Goal: Task Accomplishment & Management: Use online tool/utility

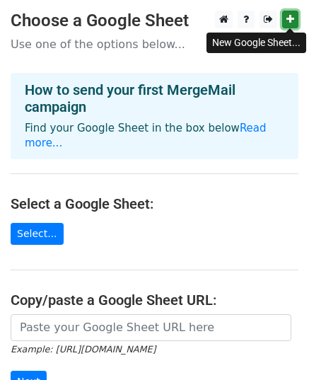
click at [287, 19] on icon at bounding box center [291, 19] width 8 height 10
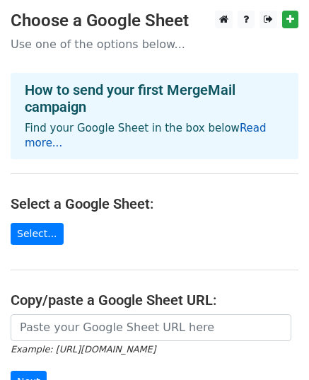
click at [246, 125] on link "Read more..." at bounding box center [146, 136] width 242 height 28
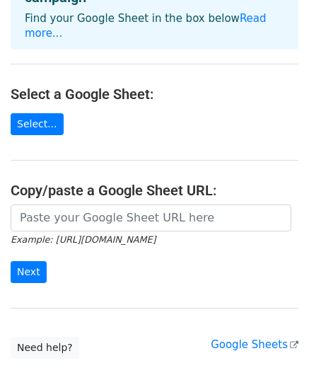
scroll to position [142, 0]
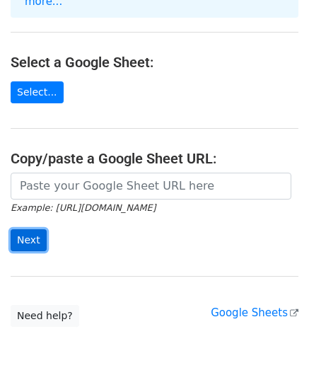
click at [35, 229] on input "Next" at bounding box center [29, 240] width 36 height 22
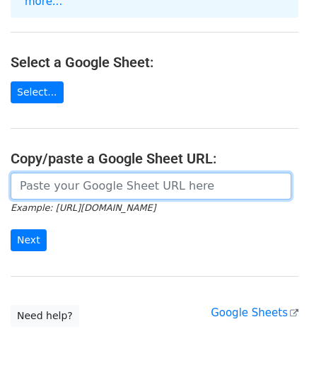
paste input "https://docs.google.com/spreadsheets/d/1sc-nS0jBxmhMAbnL3dXIHWszlcEQ7Vd4LXVIggJ…"
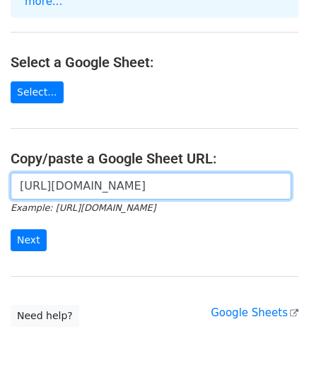
scroll to position [0, 313]
type input "https://docs.google.com/spreadsheets/d/1sc-nS0jBxmhMAbnL3dXIHWszlcEQ7Vd4LXVIggJ…"
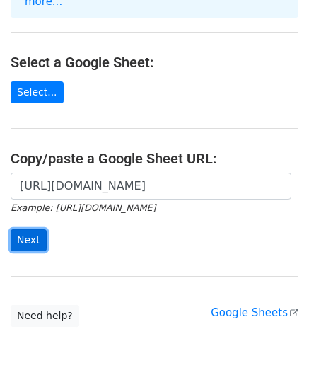
click at [22, 229] on input "Next" at bounding box center [29, 240] width 36 height 22
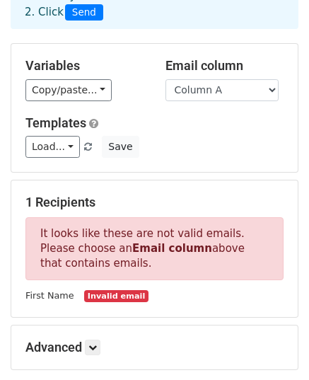
scroll to position [71, 0]
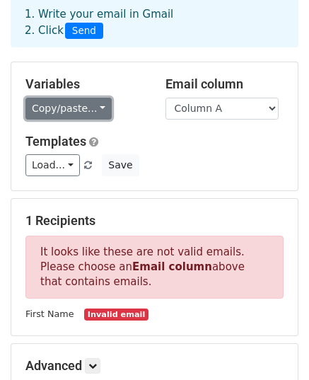
click at [85, 111] on link "Copy/paste..." at bounding box center [68, 109] width 86 height 22
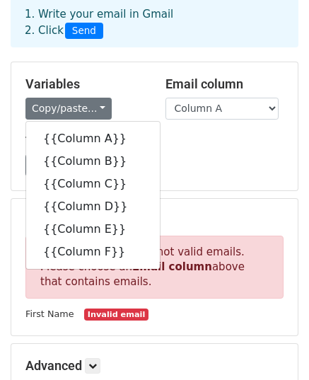
click at [163, 171] on div "Load... No templates saved Save" at bounding box center [154, 165] width 279 height 22
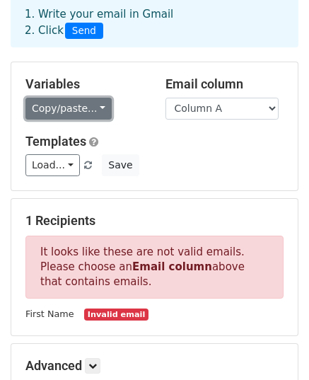
click at [83, 117] on link "Copy/paste..." at bounding box center [68, 109] width 86 height 22
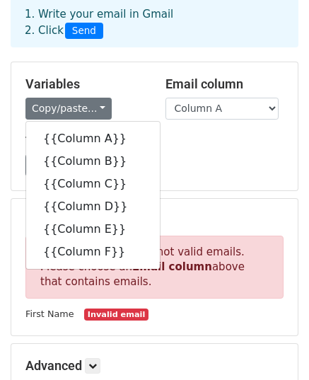
click at [186, 144] on h5 "Templates" at bounding box center [154, 142] width 258 height 16
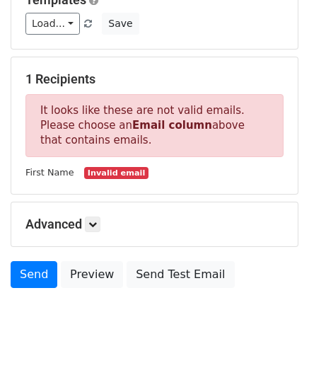
scroll to position [237, 0]
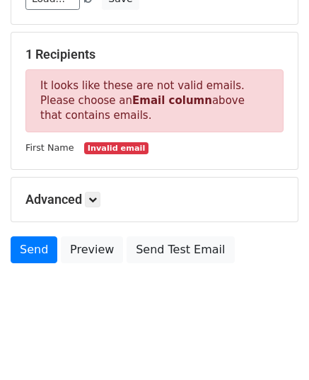
click at [59, 144] on small "First Name" at bounding box center [49, 147] width 49 height 11
click at [96, 144] on small "Invalid email" at bounding box center [116, 148] width 64 height 12
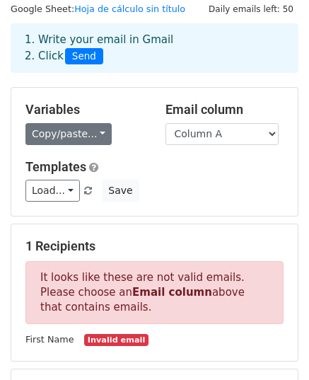
scroll to position [25, 0]
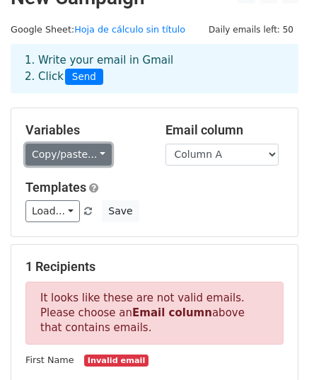
click at [96, 153] on link "Copy/paste..." at bounding box center [68, 155] width 86 height 22
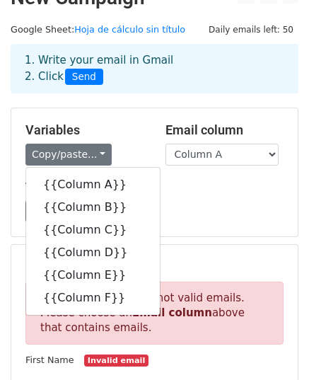
click at [142, 168] on div "Variables Copy/paste... {{Column A}} {{Column B}} {{Column C}} {{Column D}} {{C…" at bounding box center [154, 172] width 287 height 128
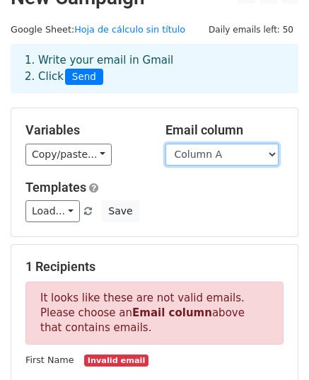
click at [184, 152] on select "Column A Column B Column C Column D Column E Column F" at bounding box center [222, 155] width 113 height 22
click at [217, 151] on select "Column A Column B Column C Column D Column E Column F" at bounding box center [222, 155] width 113 height 22
select select "Column B"
click at [166, 144] on select "Column A Column B Column C Column D Column E Column F" at bounding box center [222, 155] width 113 height 22
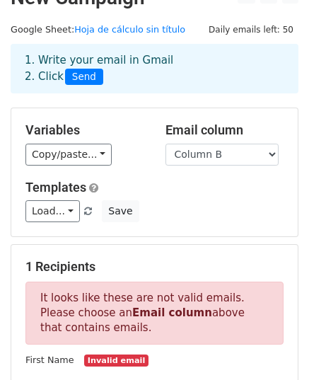
click at [217, 190] on h5 "Templates" at bounding box center [154, 188] width 258 height 16
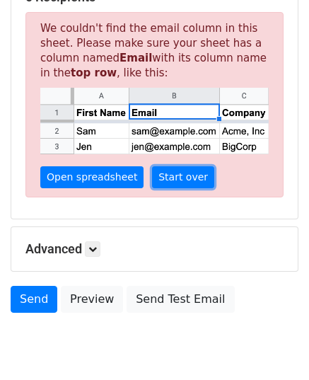
scroll to position [273, 0]
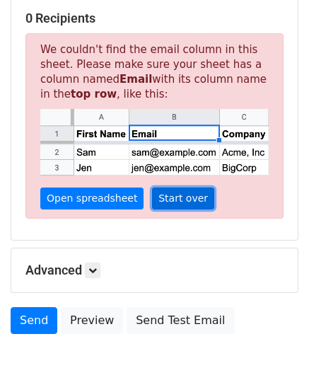
click at [162, 207] on link "Start over" at bounding box center [183, 199] width 62 height 22
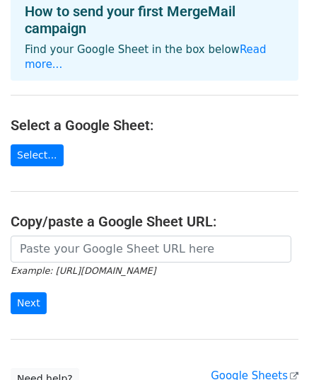
scroll to position [184, 0]
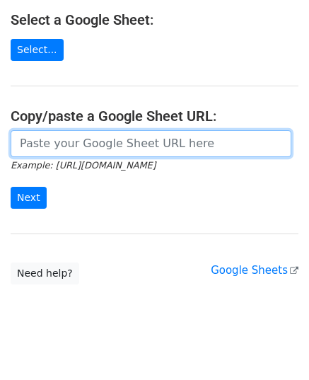
click at [57, 137] on input "url" at bounding box center [151, 143] width 281 height 27
paste input "[URL][DOMAIN_NAME]"
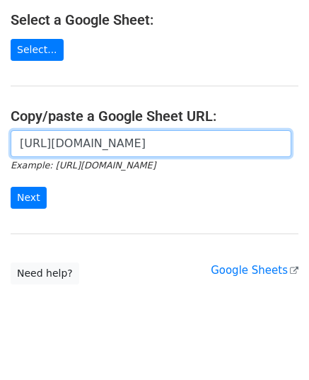
scroll to position [0, 313]
type input "[URL][DOMAIN_NAME]"
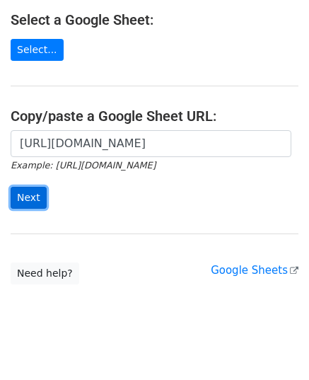
click at [31, 187] on input "Next" at bounding box center [29, 198] width 36 height 22
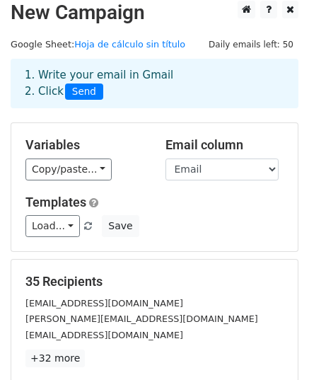
scroll to position [71, 0]
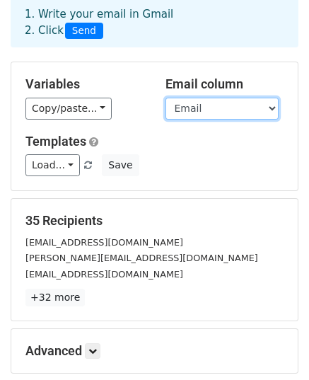
click at [215, 110] on select "First Name Email Tutor RUT Correo Asignatura" at bounding box center [222, 109] width 113 height 22
click at [130, 139] on h5 "Templates" at bounding box center [154, 142] width 258 height 16
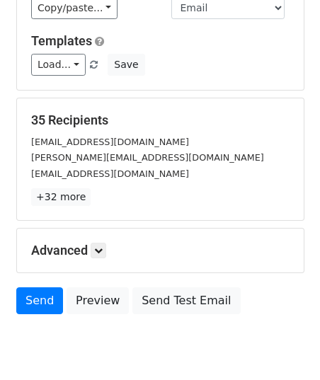
scroll to position [142, 0]
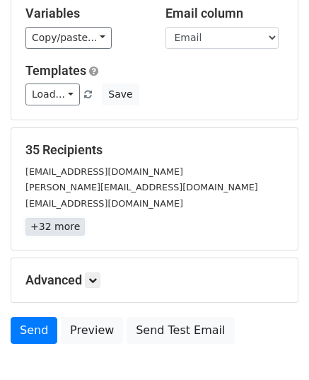
click at [51, 220] on link "+32 more" at bounding box center [54, 227] width 59 height 18
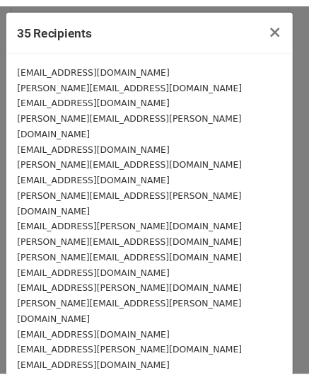
scroll to position [0, 0]
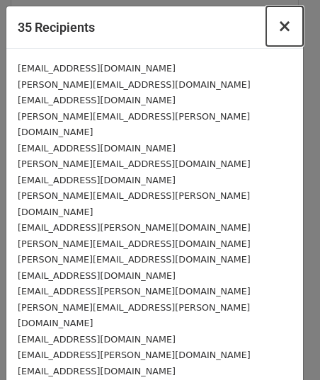
click at [277, 30] on span "×" at bounding box center [284, 26] width 14 height 20
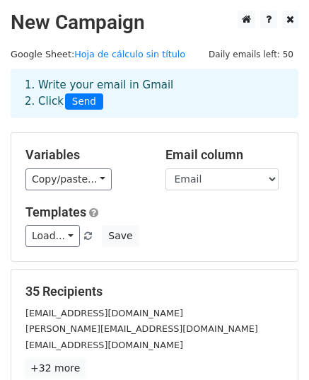
scroll to position [142, 0]
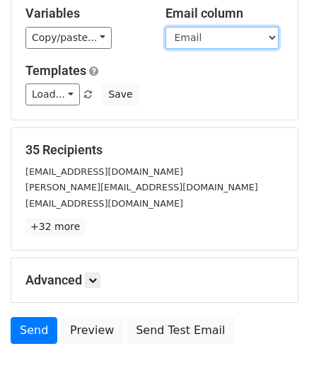
click at [243, 33] on select "First Name Email Tutor RUT Correo Asignatura" at bounding box center [222, 38] width 113 height 22
click at [209, 35] on select "First Name Email Tutor RUT Correo Asignatura" at bounding box center [222, 38] width 113 height 22
click at [220, 37] on select "First Name Email Tutor RUT Correo Asignatura" at bounding box center [222, 38] width 113 height 22
click at [212, 28] on select "First Name Email Tutor RUT Correo Asignatura" at bounding box center [222, 38] width 113 height 22
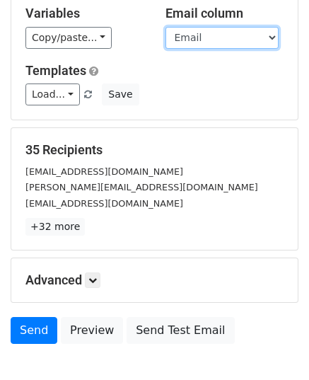
click at [201, 36] on select "First Name Email Tutor RUT Correo Asignatura" at bounding box center [222, 38] width 113 height 22
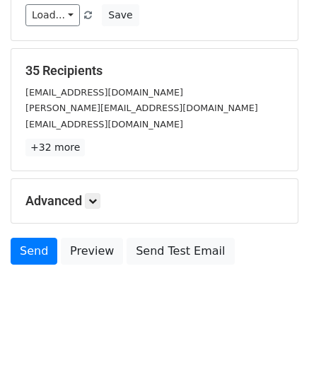
scroll to position [223, 0]
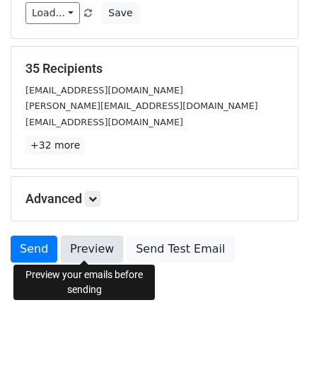
click at [95, 247] on link "Preview" at bounding box center [92, 249] width 62 height 27
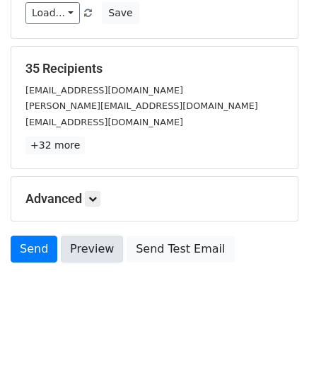
click at [88, 246] on link "Preview" at bounding box center [92, 249] width 62 height 27
click at [89, 246] on link "Preview" at bounding box center [92, 249] width 62 height 27
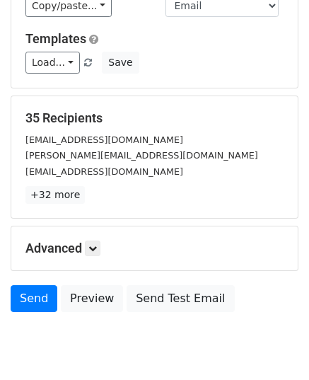
scroll to position [152, 0]
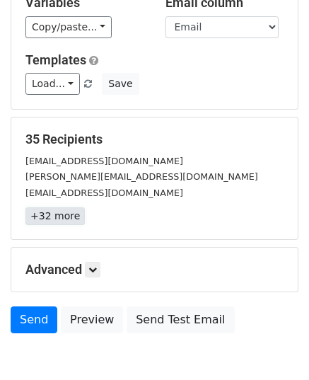
click at [60, 210] on link "+32 more" at bounding box center [54, 216] width 59 height 18
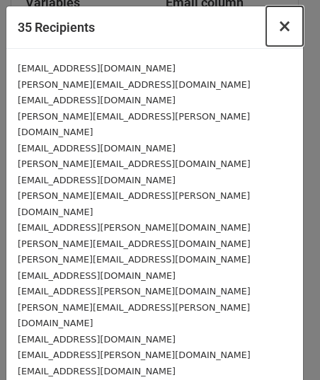
click at [277, 30] on span "×" at bounding box center [284, 26] width 14 height 20
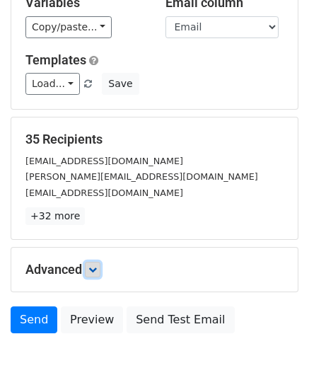
click at [88, 267] on link at bounding box center [93, 270] width 16 height 16
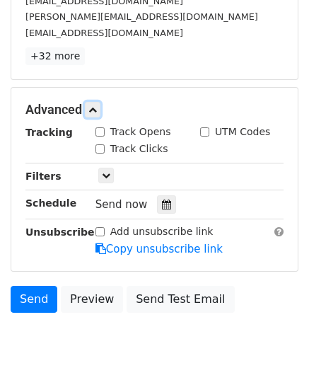
scroll to position [290, 0]
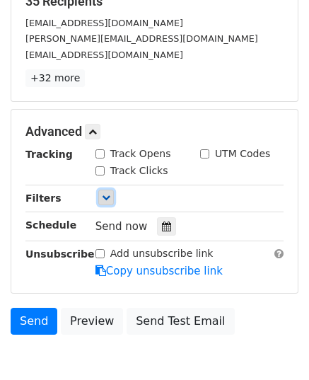
click at [108, 197] on icon at bounding box center [106, 197] width 8 height 8
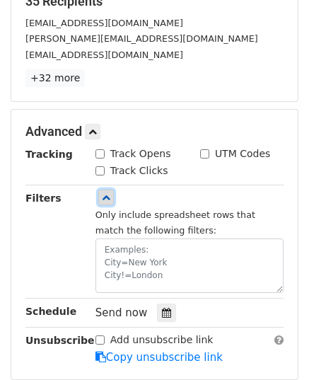
click at [108, 197] on icon at bounding box center [106, 197] width 8 height 8
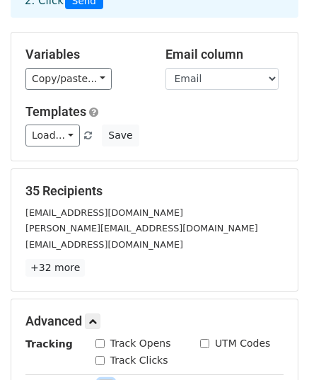
scroll to position [71, 0]
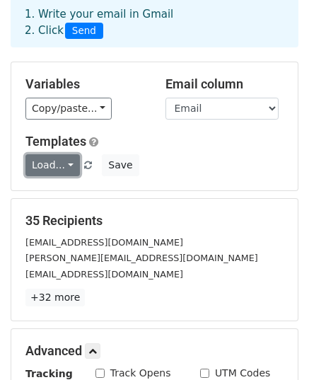
click at [67, 167] on link "Load..." at bounding box center [52, 165] width 54 height 22
click at [197, 143] on h5 "Templates" at bounding box center [154, 142] width 258 height 16
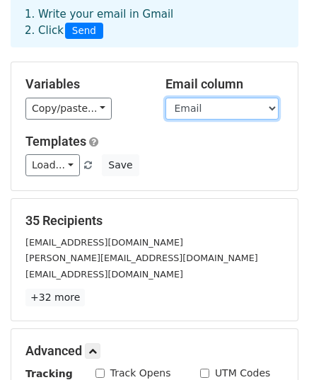
click at [235, 113] on select "First Name Email Tutor RUT Correo Asignatura" at bounding box center [222, 109] width 113 height 22
click at [117, 108] on div "Copy/paste... {{First Name}} {{Email}} {{Tutor}} {{RUT}} {{Correo}} {{Asignatur…" at bounding box center [84, 109] width 119 height 22
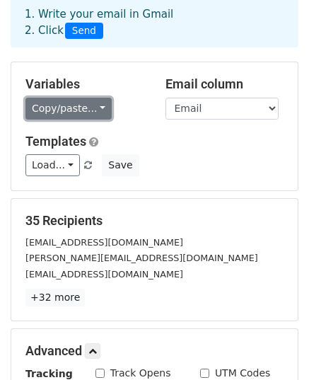
click at [53, 107] on link "Copy/paste..." at bounding box center [68, 109] width 86 height 22
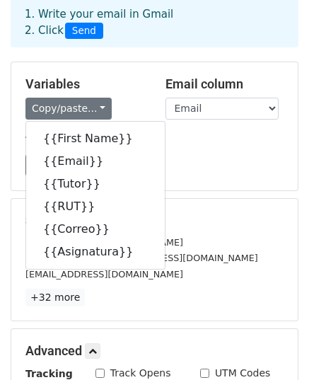
click at [173, 134] on h5 "Templates" at bounding box center [154, 142] width 258 height 16
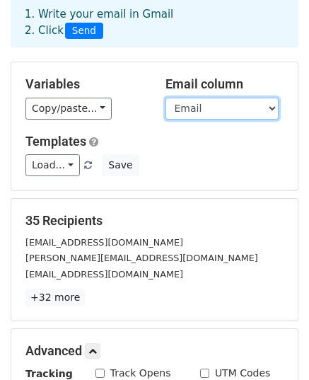
click at [189, 107] on select "First Name Email Tutor RUT Correo Asignatura" at bounding box center [222, 109] width 113 height 22
click at [136, 131] on div "Variables Copy/paste... {{First Name}} {{Email}} {{Tutor}} {{RUT}} {{Correo}} {…" at bounding box center [154, 126] width 287 height 128
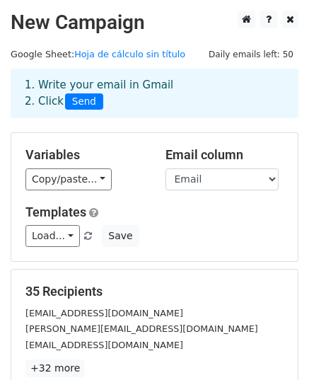
scroll to position [0, 0]
click at [199, 240] on div "Load... No templates saved Save" at bounding box center [154, 236] width 279 height 22
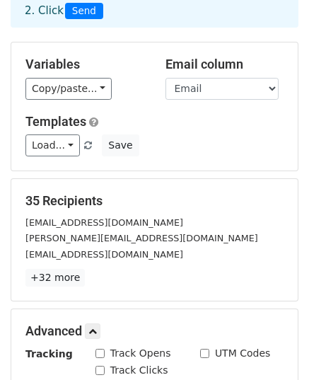
scroll to position [85, 0]
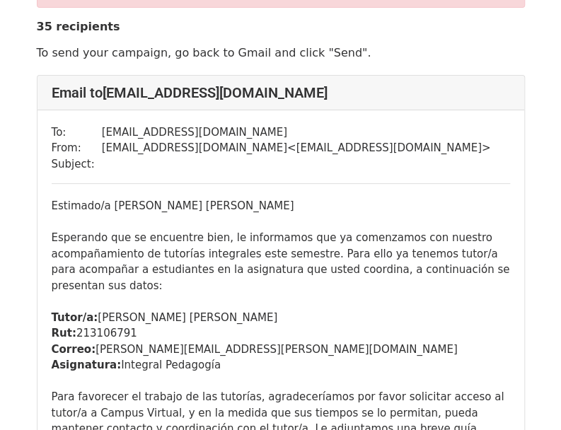
scroll to position [71, 0]
